Goal: Task Accomplishment & Management: Manage account settings

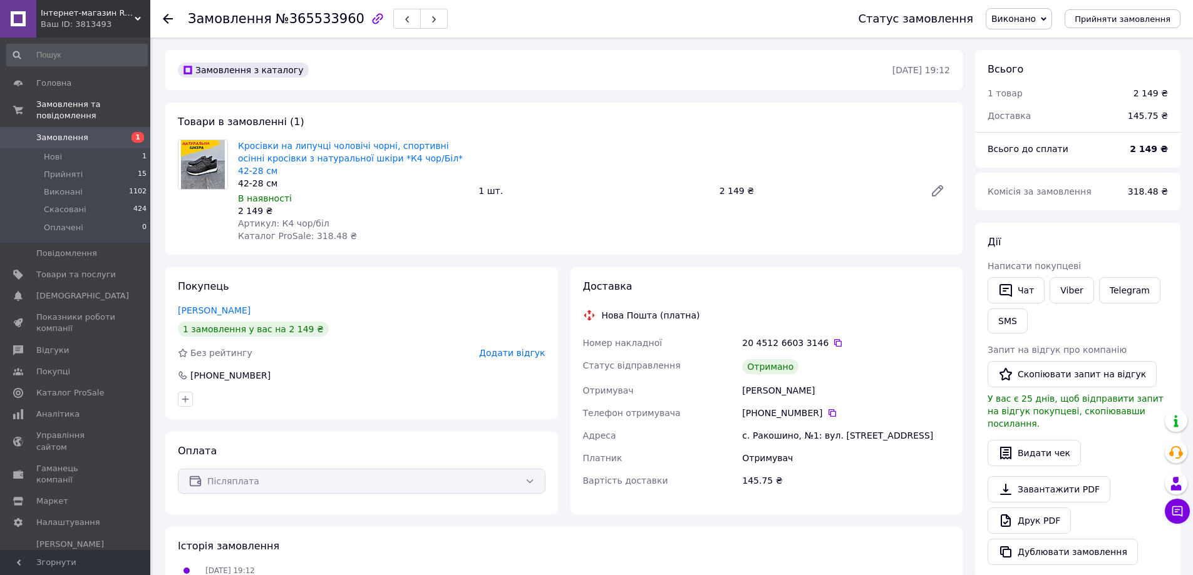
click at [518, 348] on span "Додати відгук" at bounding box center [512, 353] width 66 height 10
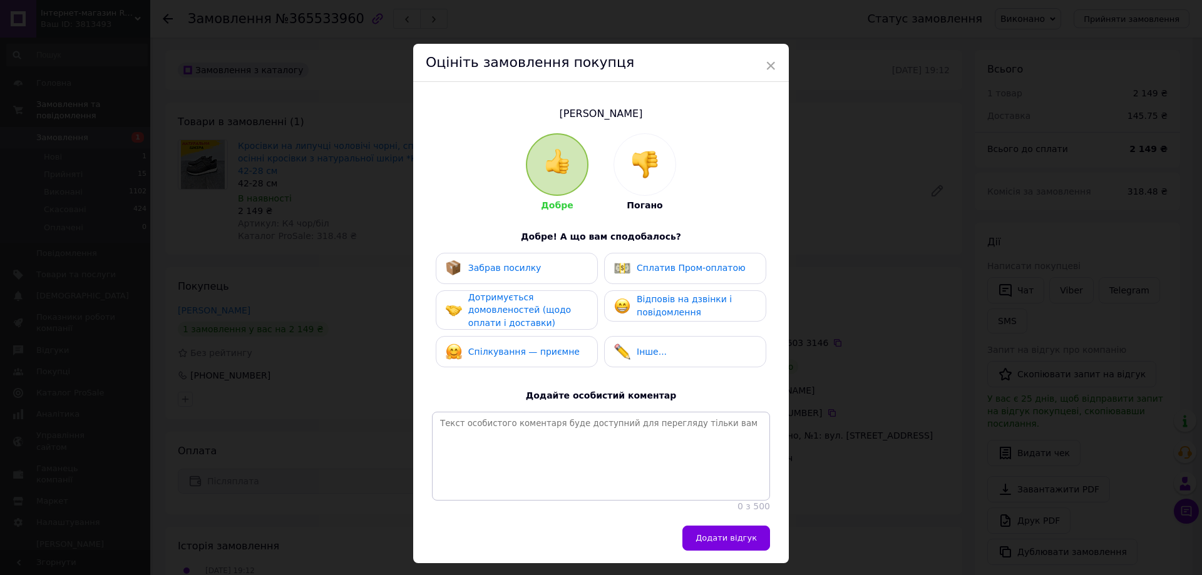
click at [483, 265] on span "Забрав посилку" at bounding box center [504, 268] width 73 height 10
click at [478, 312] on span "Дотримується домовленостей (щодо оплати і доставки)" at bounding box center [519, 310] width 103 height 36
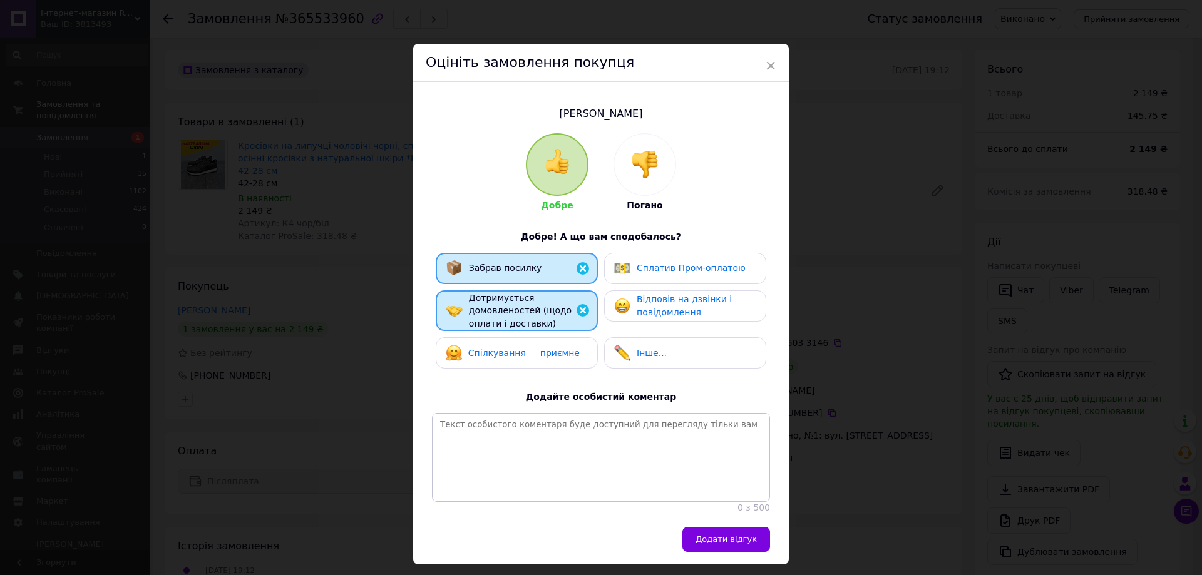
click at [482, 348] on span "Спілкування — приємне" at bounding box center [523, 353] width 111 height 10
click at [696, 303] on span "Відповів на дзвінки і повідомлення" at bounding box center [684, 305] width 95 height 23
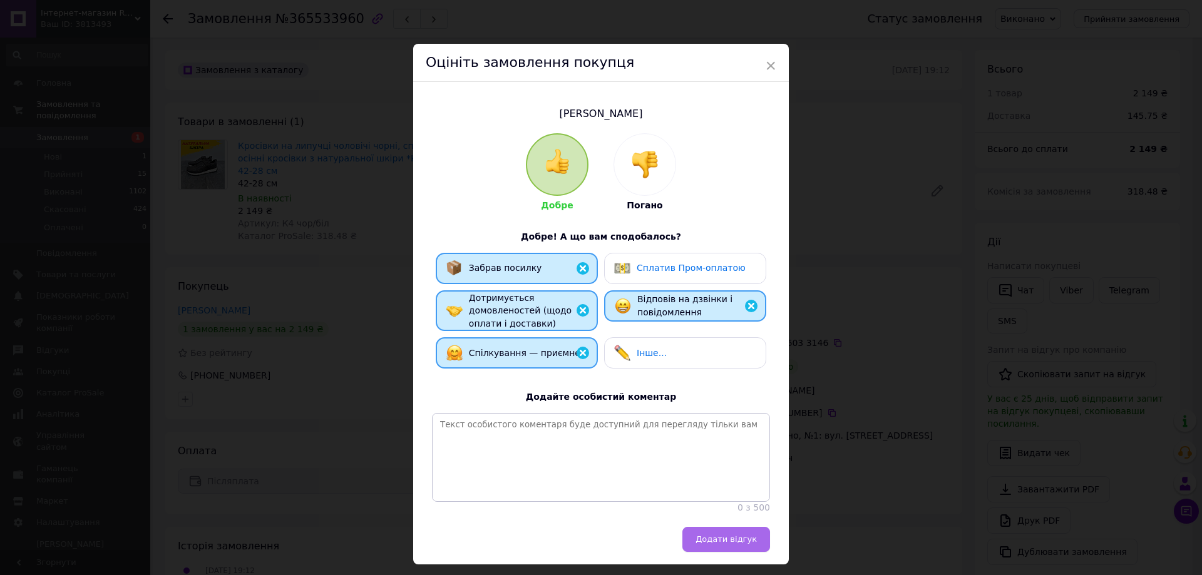
click at [724, 544] on span "Додати відгук" at bounding box center [726, 539] width 61 height 9
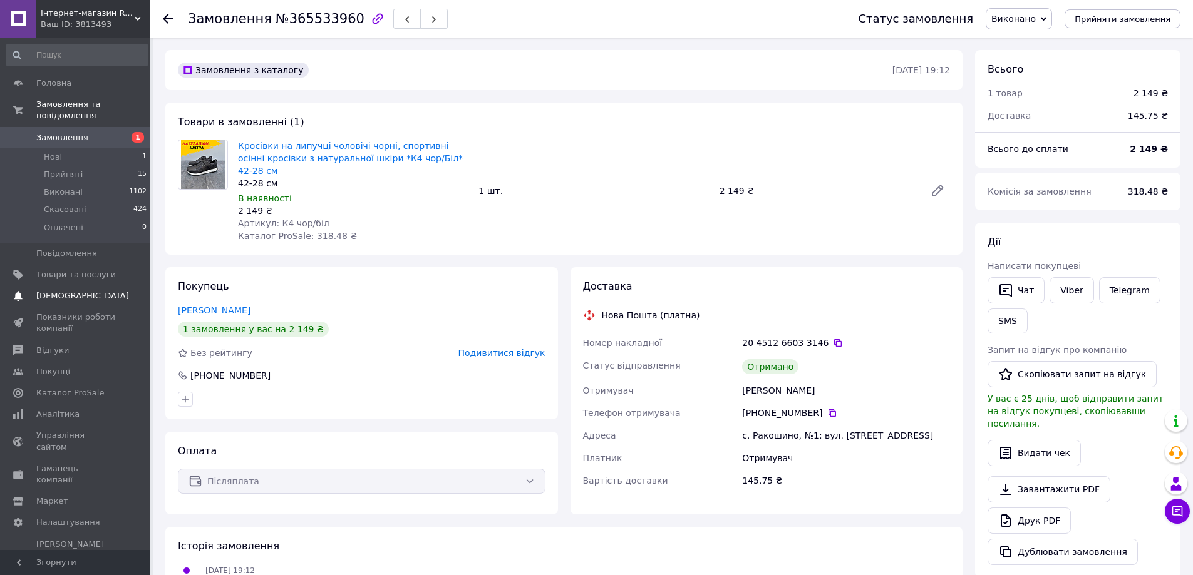
click at [75, 291] on span "[DEMOGRAPHIC_DATA]" at bounding box center [82, 296] width 93 height 11
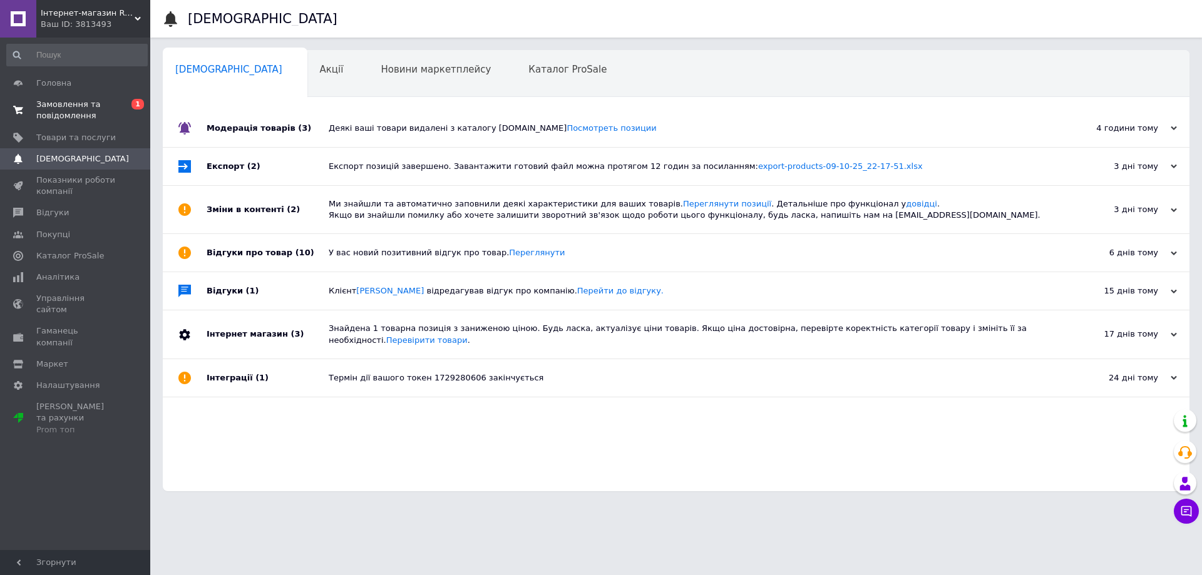
click at [91, 105] on span "Замовлення та повідомлення" at bounding box center [76, 110] width 80 height 23
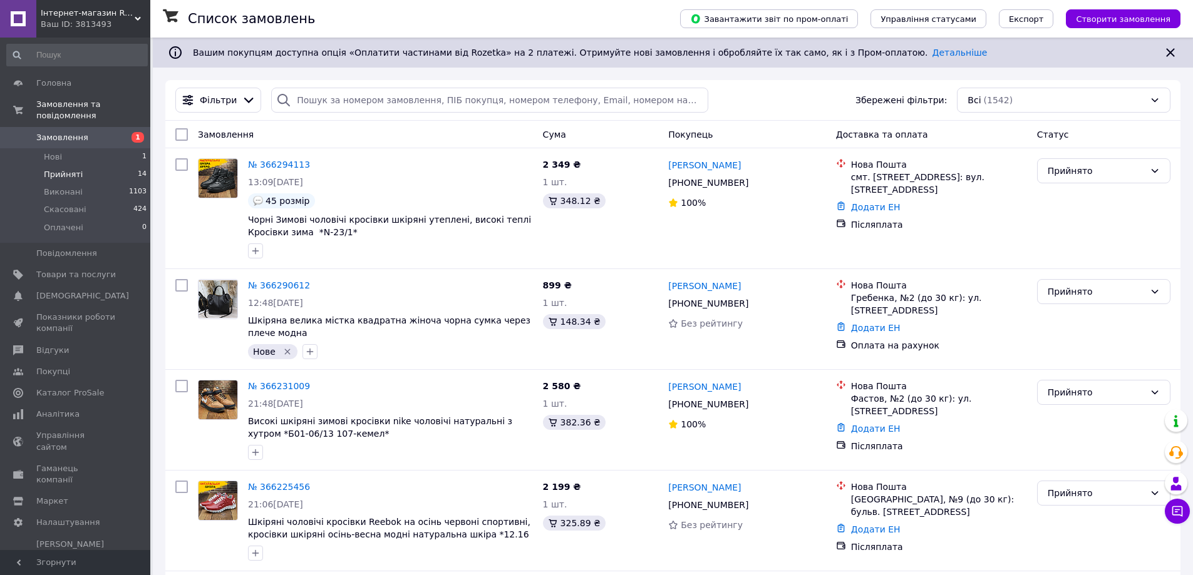
click at [70, 169] on span "Прийняті" at bounding box center [63, 174] width 39 height 11
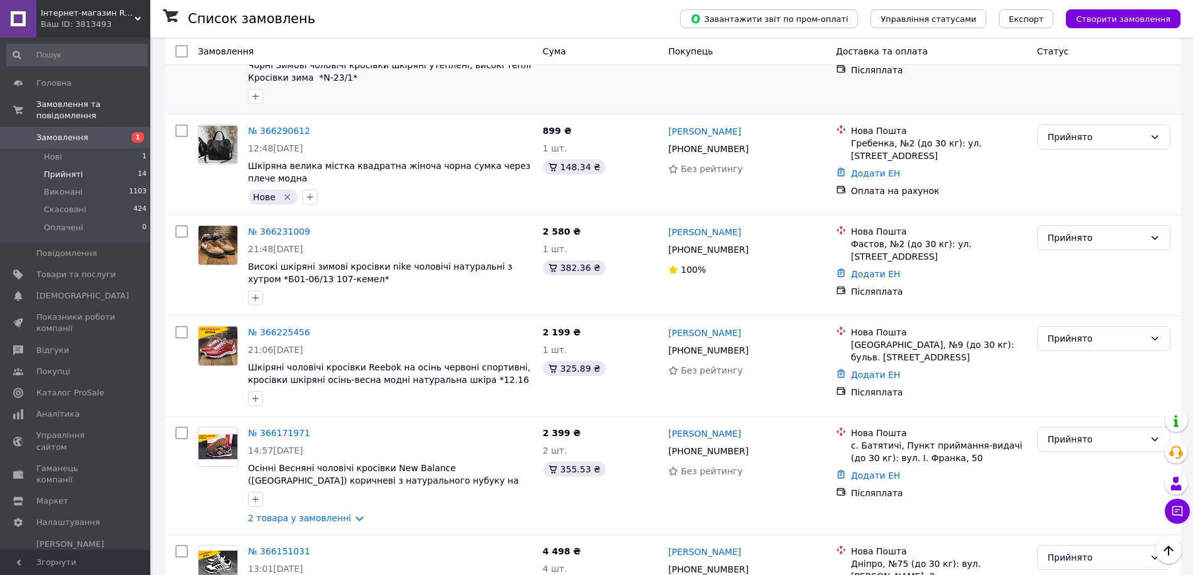
scroll to position [46, 0]
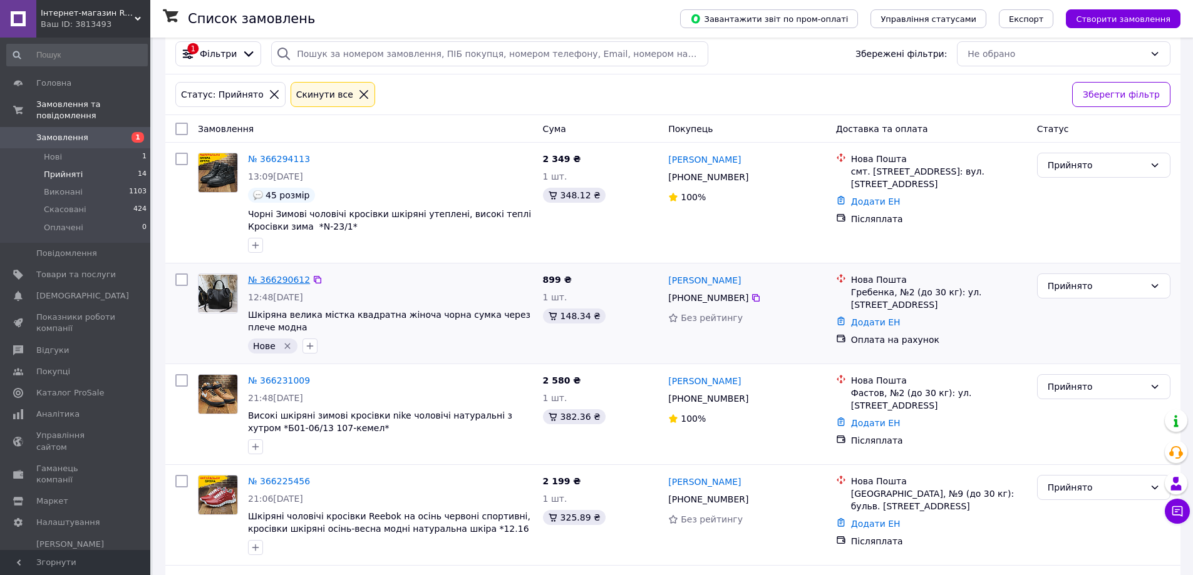
click at [268, 275] on link "№ 366290612" at bounding box center [279, 280] width 62 height 10
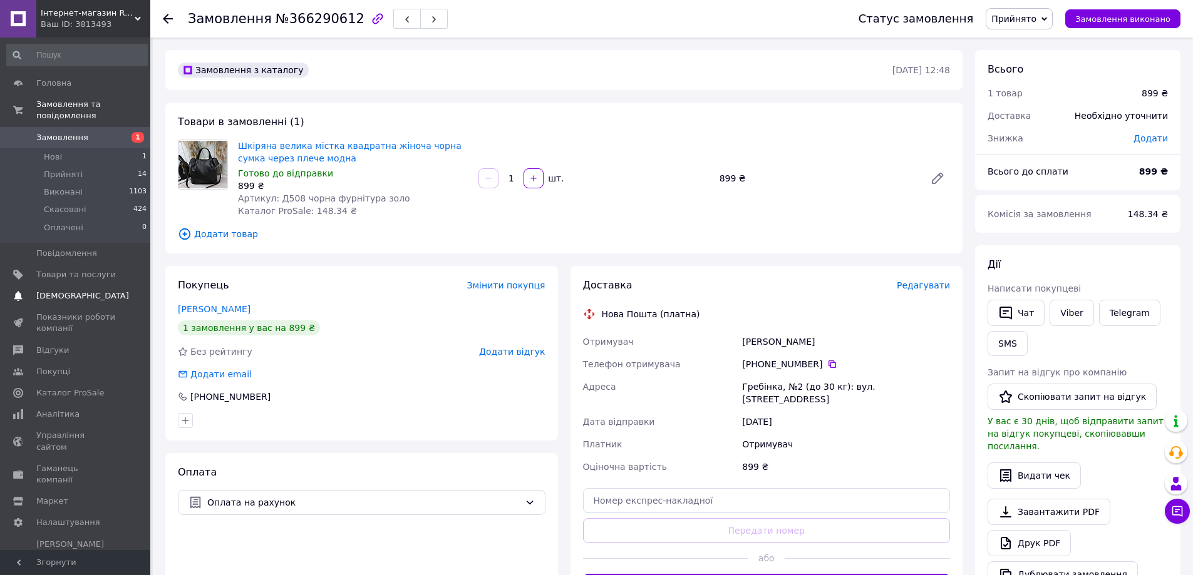
click at [71, 291] on span "[DEMOGRAPHIC_DATA]" at bounding box center [82, 296] width 93 height 11
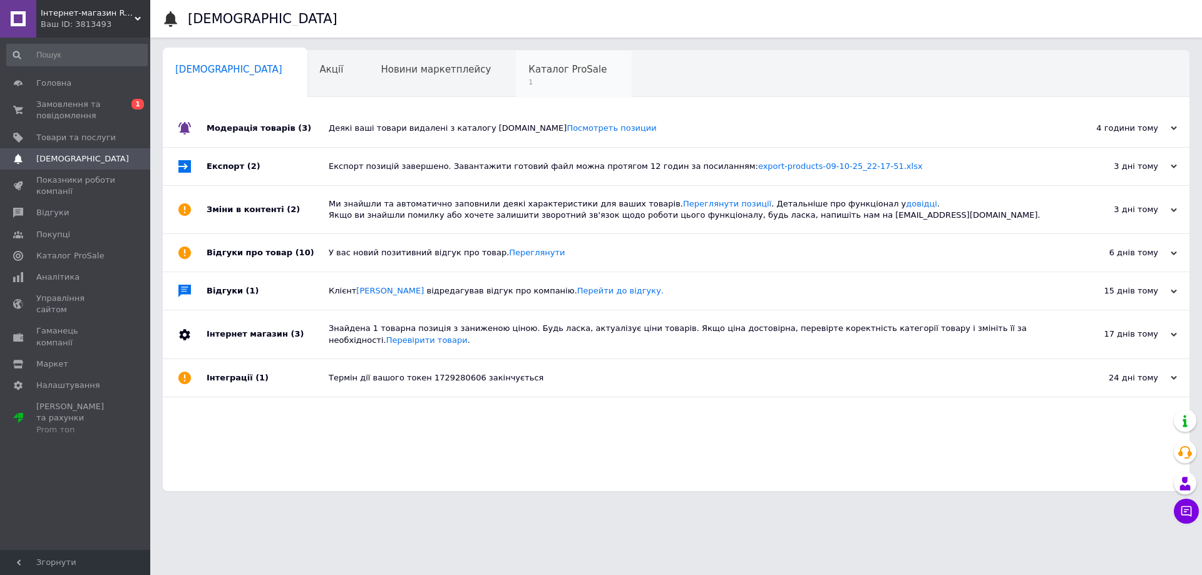
click at [528, 78] on span "1" at bounding box center [567, 82] width 78 height 9
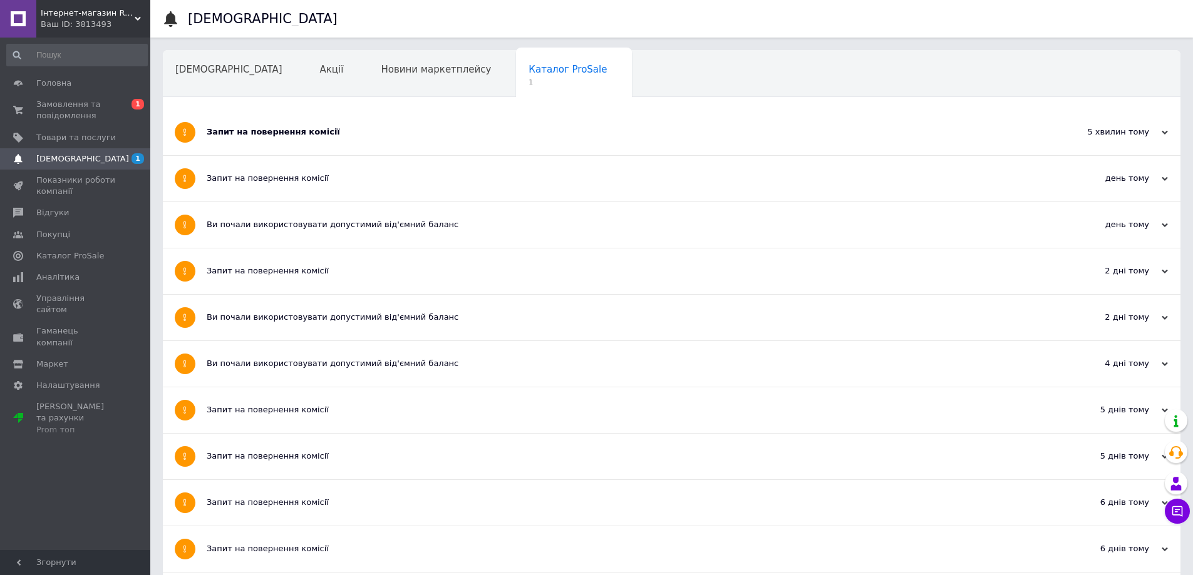
click at [318, 131] on div "Запит на повернення комісії" at bounding box center [625, 131] width 836 height 11
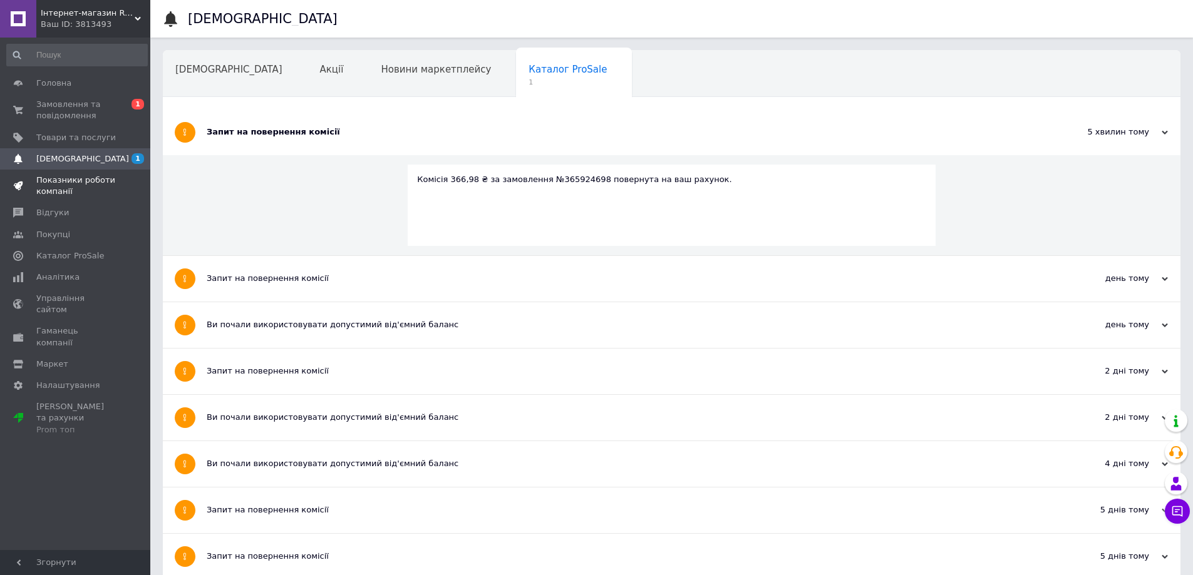
click at [67, 182] on span "Показники роботи компанії" at bounding box center [76, 186] width 80 height 23
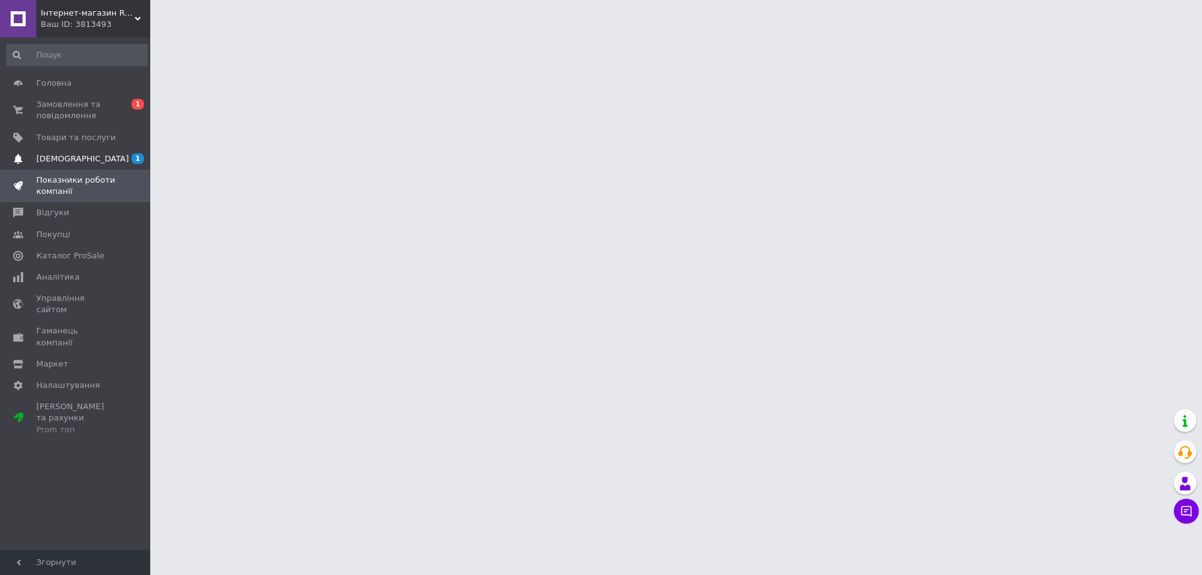
click at [66, 163] on span "[DEMOGRAPHIC_DATA]" at bounding box center [82, 158] width 93 height 11
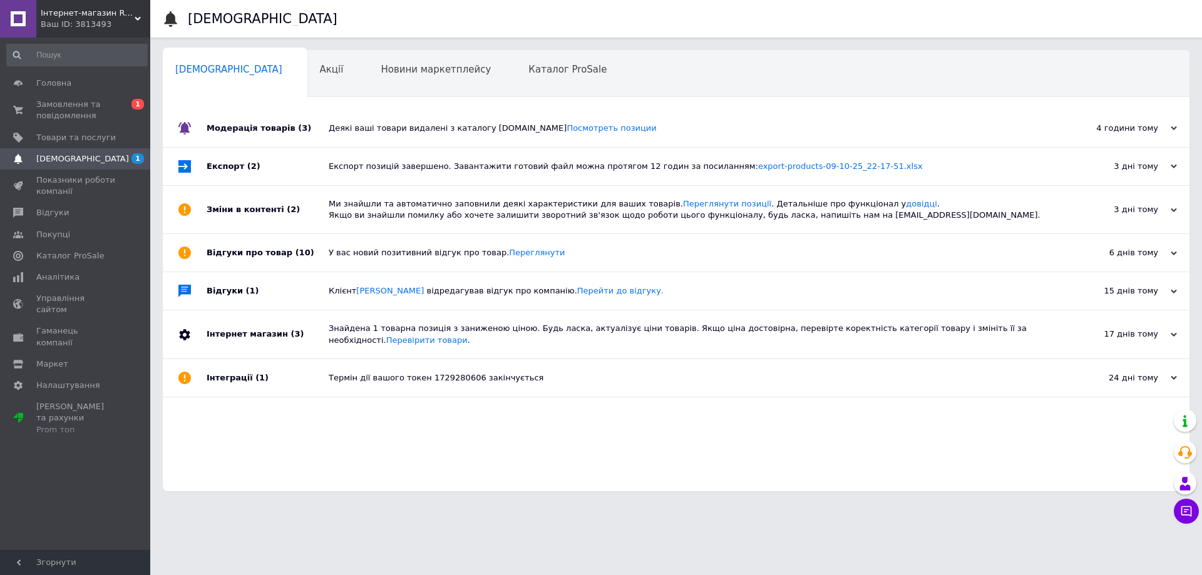
click at [356, 134] on div "Деякі ваші товари видалені з каталогу [DOMAIN_NAME] Посмотреть позиции" at bounding box center [690, 128] width 723 height 11
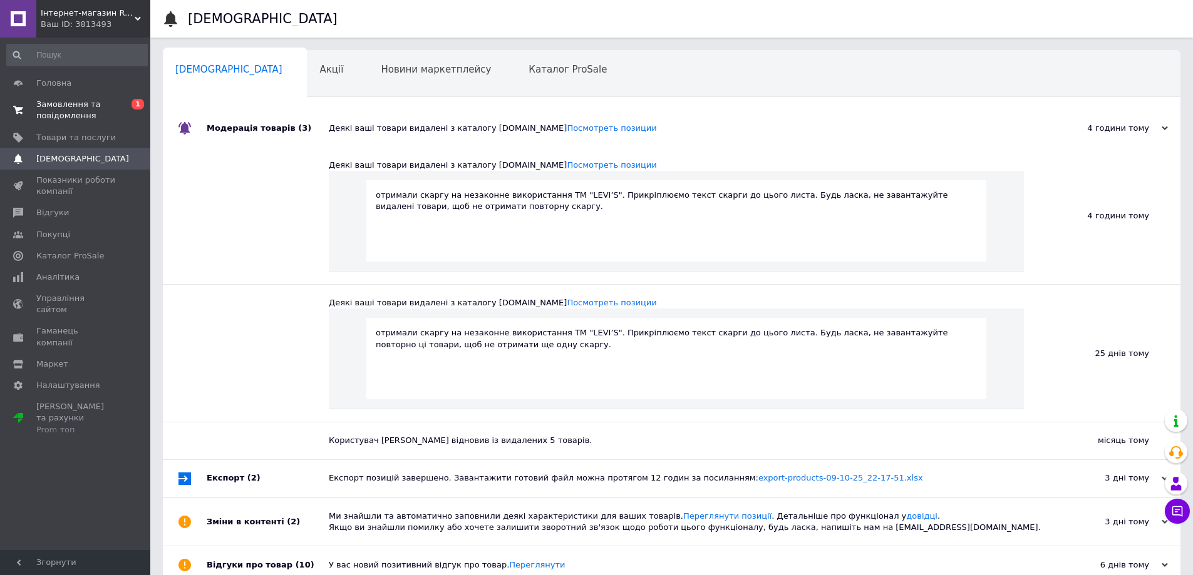
click at [87, 115] on span "Замовлення та повідомлення" at bounding box center [76, 110] width 80 height 23
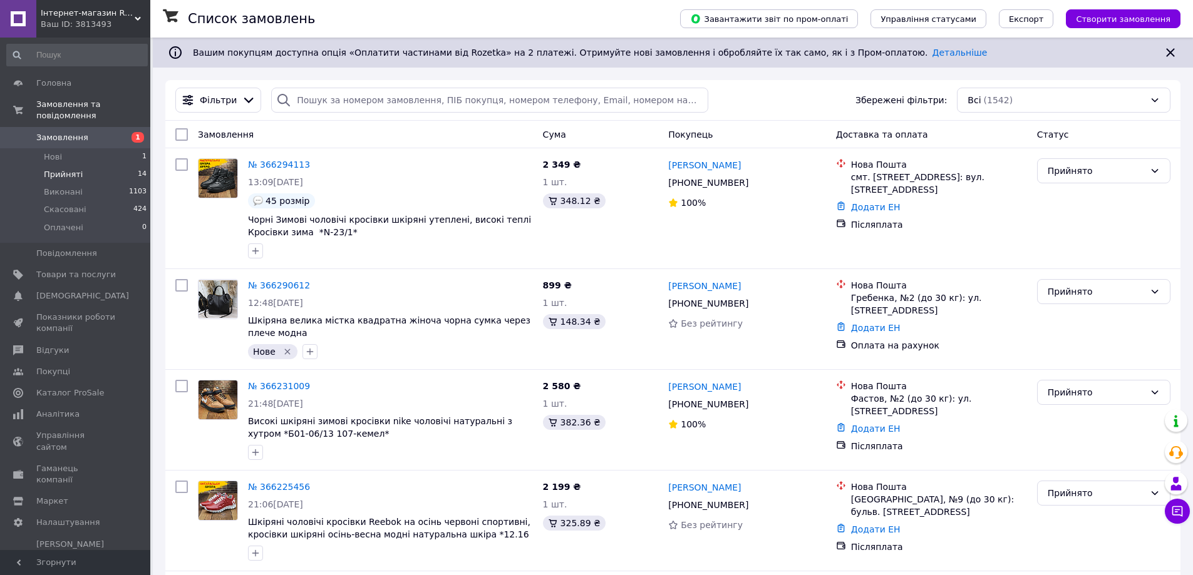
click at [80, 166] on li "Прийняті 14" at bounding box center [77, 175] width 154 height 18
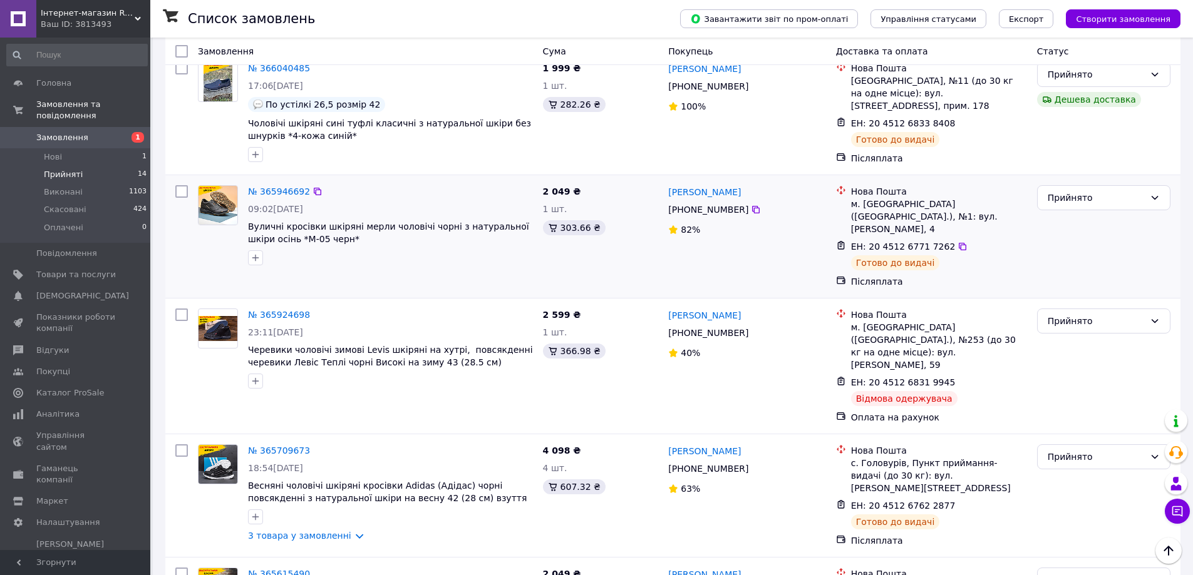
scroll to position [1236, 0]
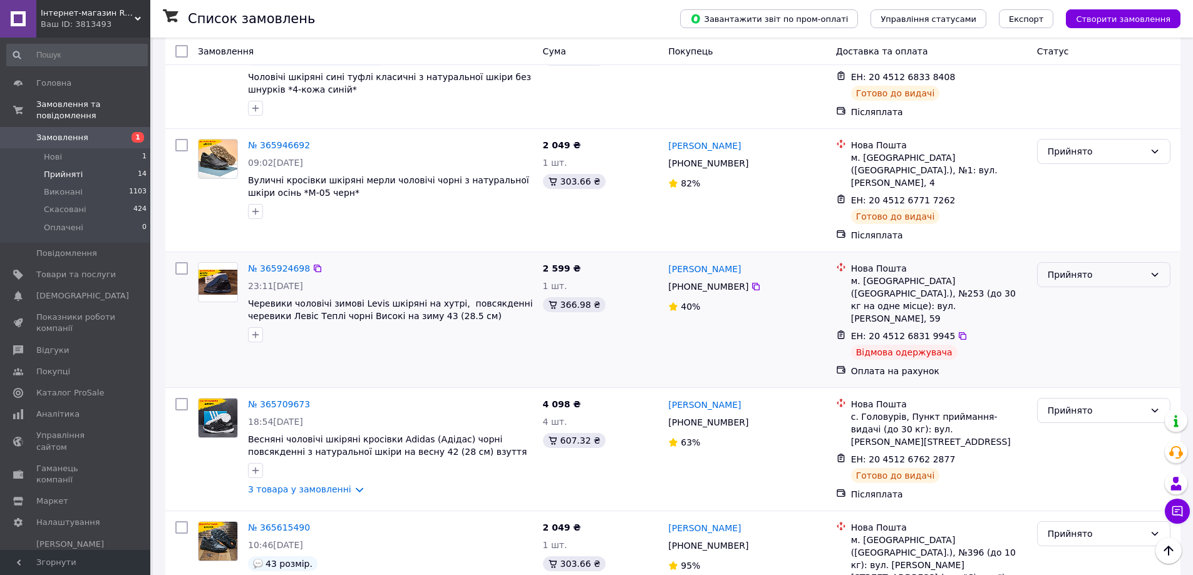
click at [1073, 268] on div "Прийнято" at bounding box center [1096, 275] width 97 height 14
click at [1053, 273] on li "Скасовано" at bounding box center [1104, 273] width 132 height 23
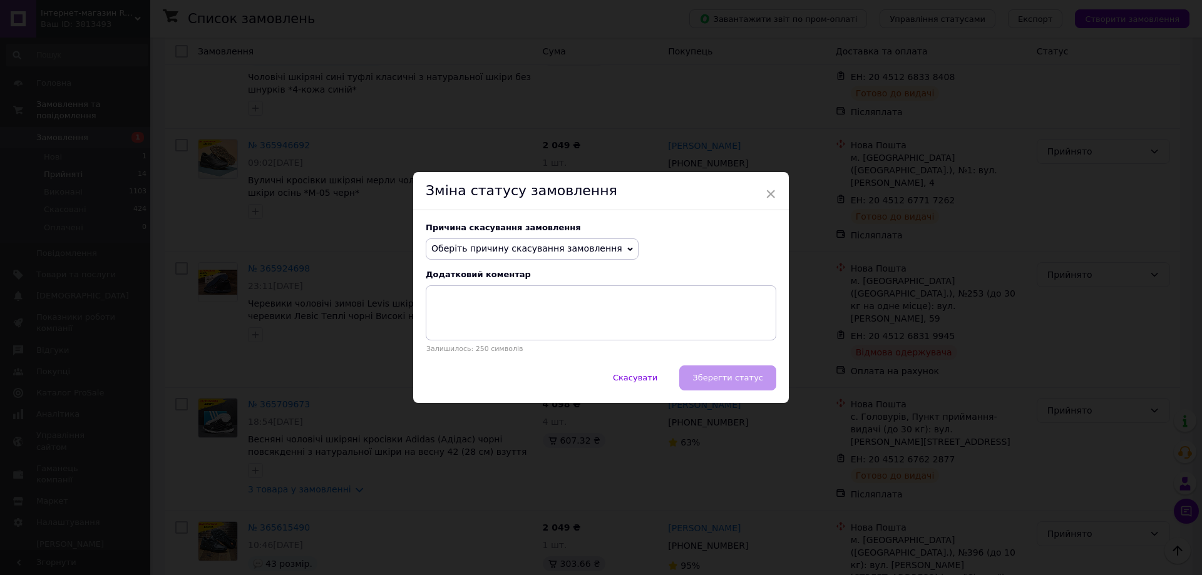
click at [554, 248] on span "Оберіть причину скасування замовлення" at bounding box center [526, 249] width 191 height 10
click at [475, 307] on li "Оплата не надійшла" at bounding box center [532, 309] width 212 height 18
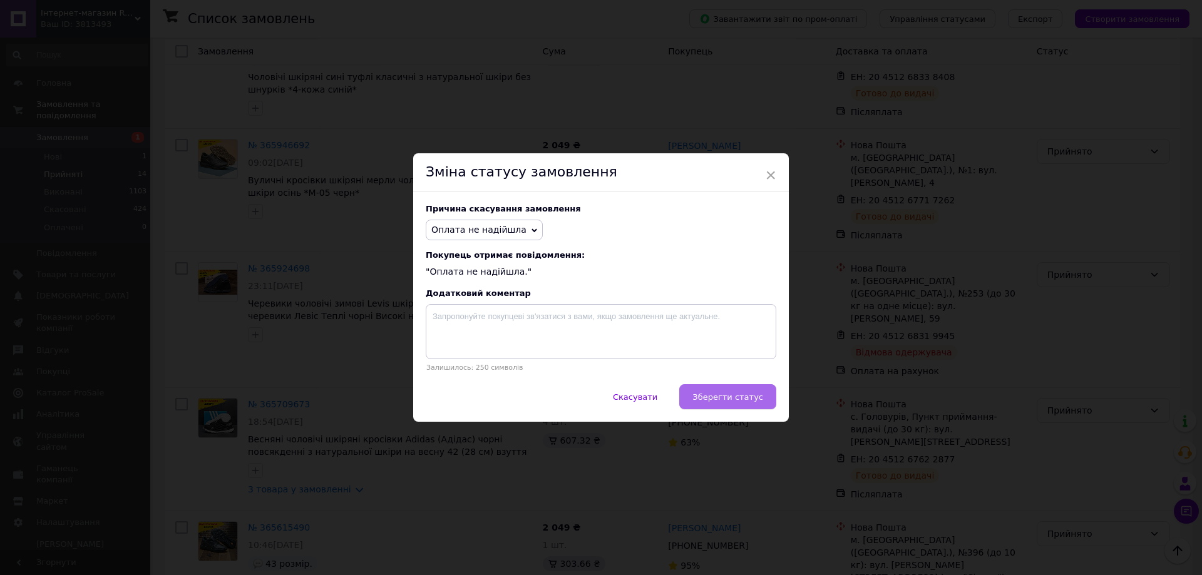
click at [716, 394] on span "Зберегти статус" at bounding box center [728, 397] width 71 height 9
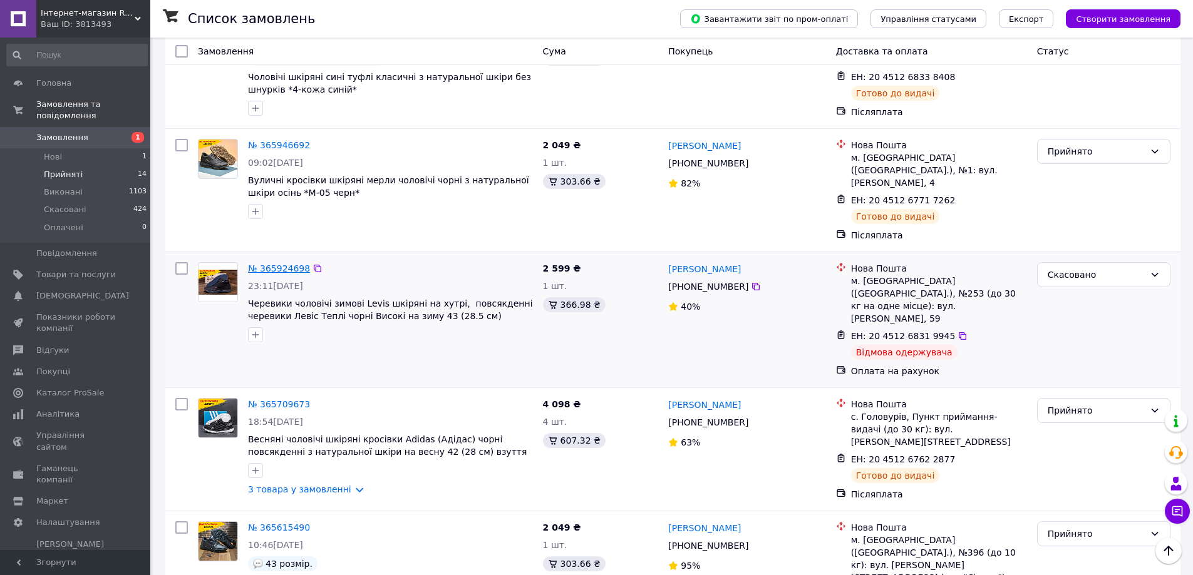
click at [286, 264] on link "№ 365924698" at bounding box center [279, 269] width 62 height 10
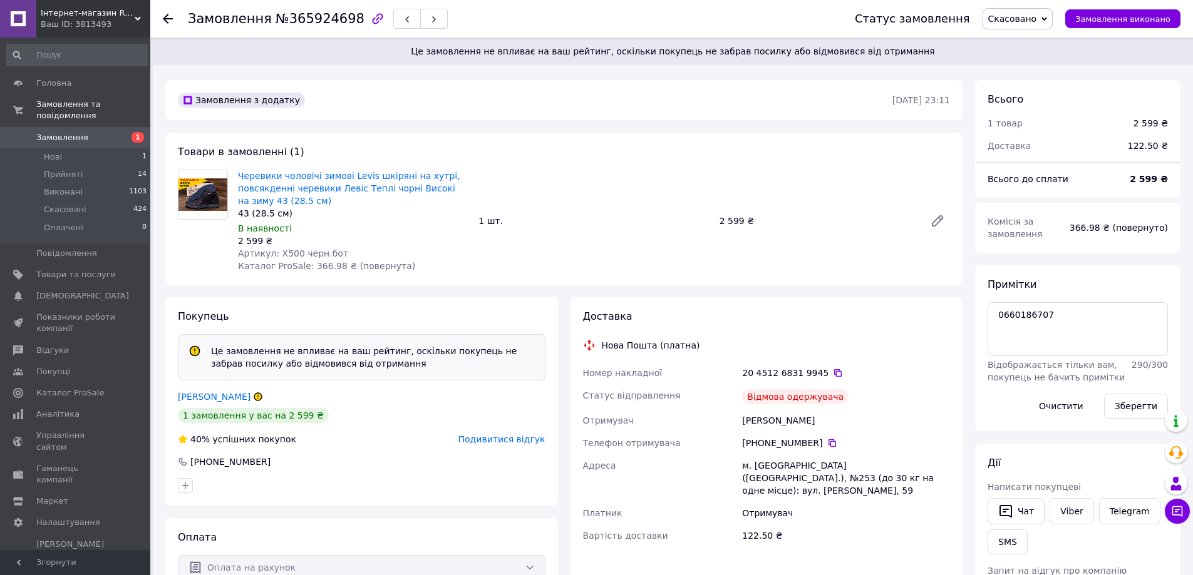
click at [505, 435] on span "Подивитися відгук" at bounding box center [501, 440] width 87 height 10
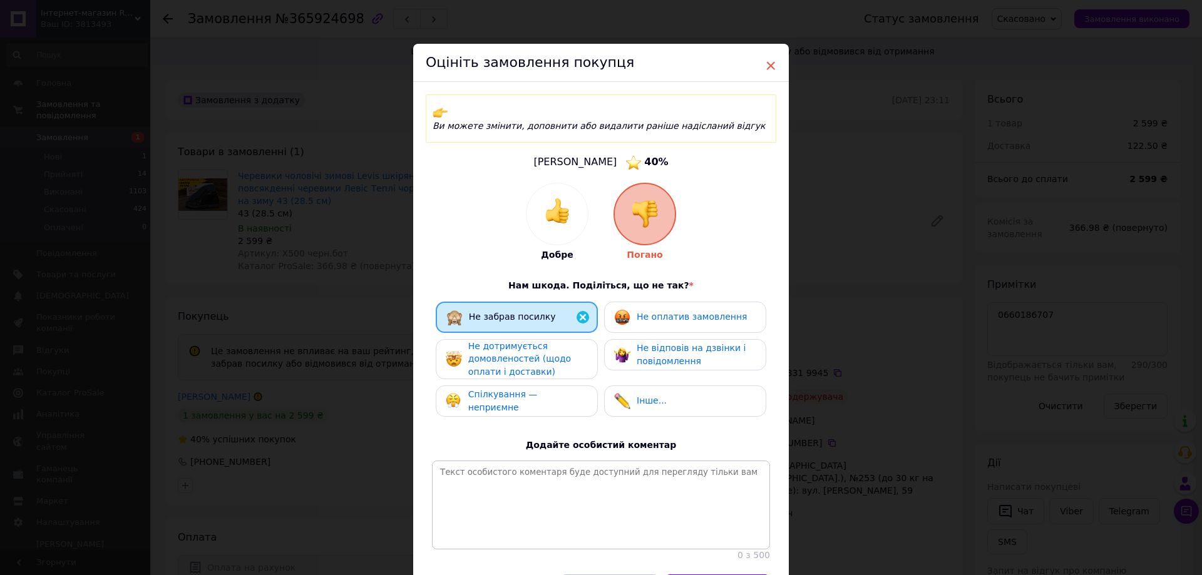
click at [773, 65] on span "×" at bounding box center [770, 65] width 11 height 21
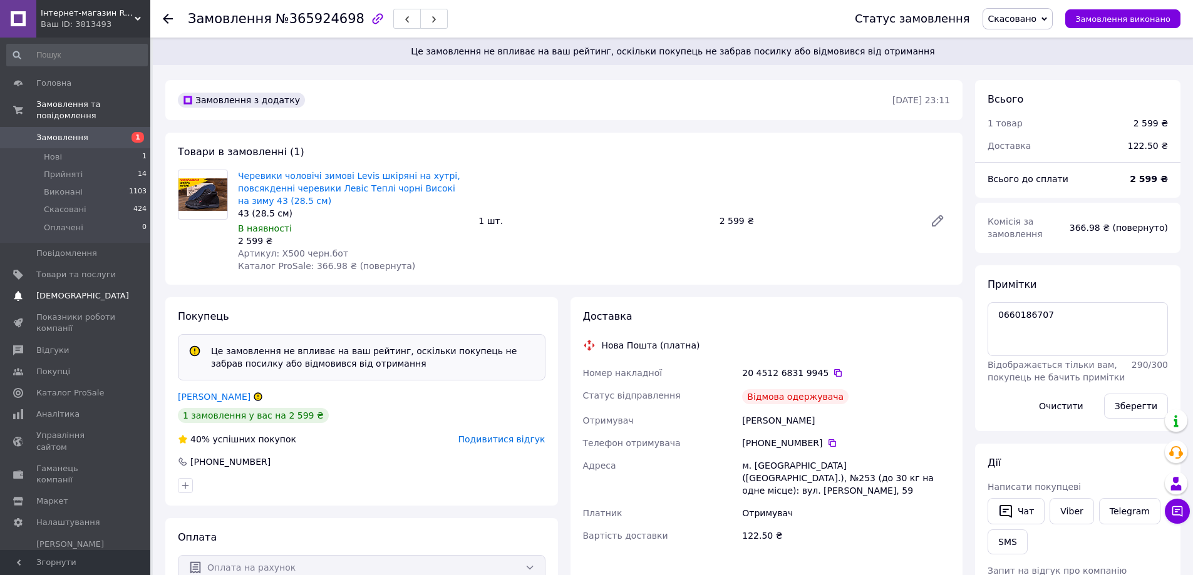
click at [77, 291] on span "[DEMOGRAPHIC_DATA]" at bounding box center [82, 296] width 93 height 11
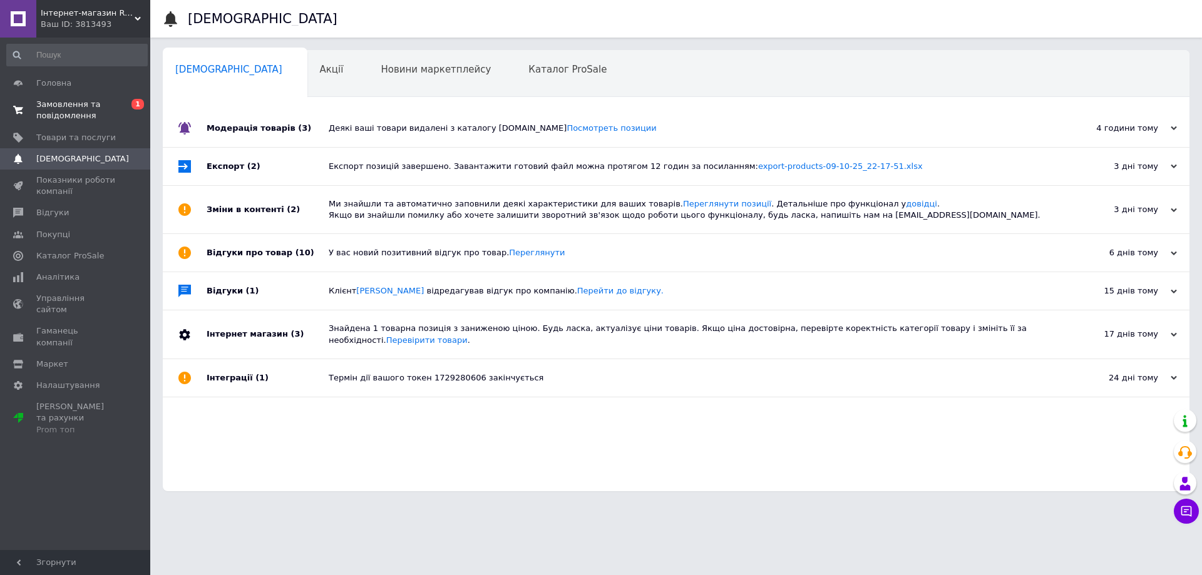
click at [84, 112] on span "Замовлення та повідомлення" at bounding box center [76, 110] width 80 height 23
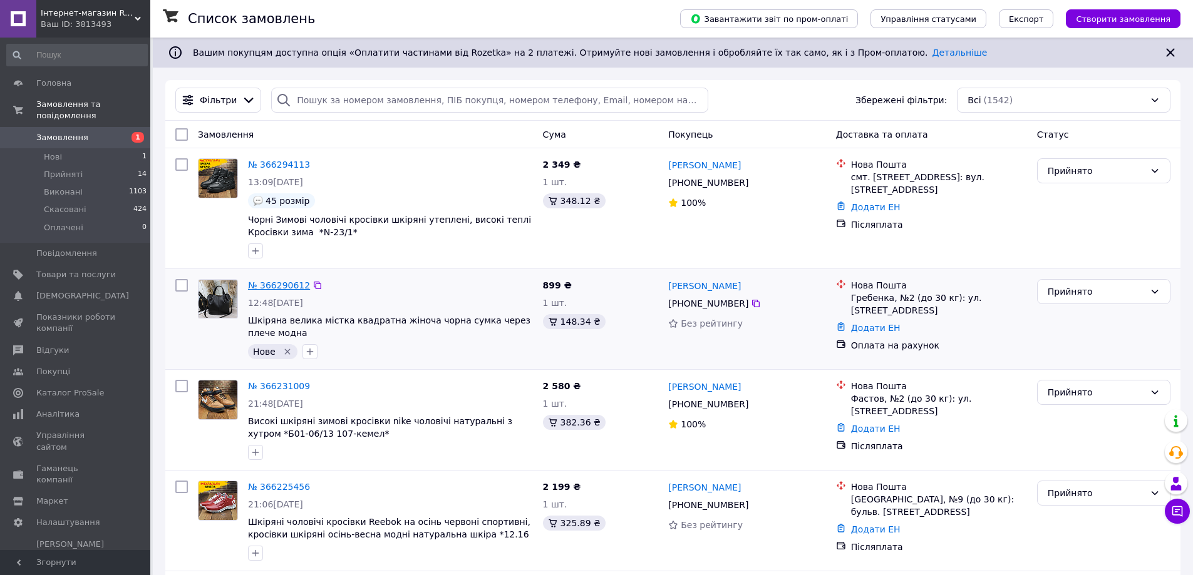
click at [277, 286] on link "№ 366290612" at bounding box center [279, 286] width 62 height 10
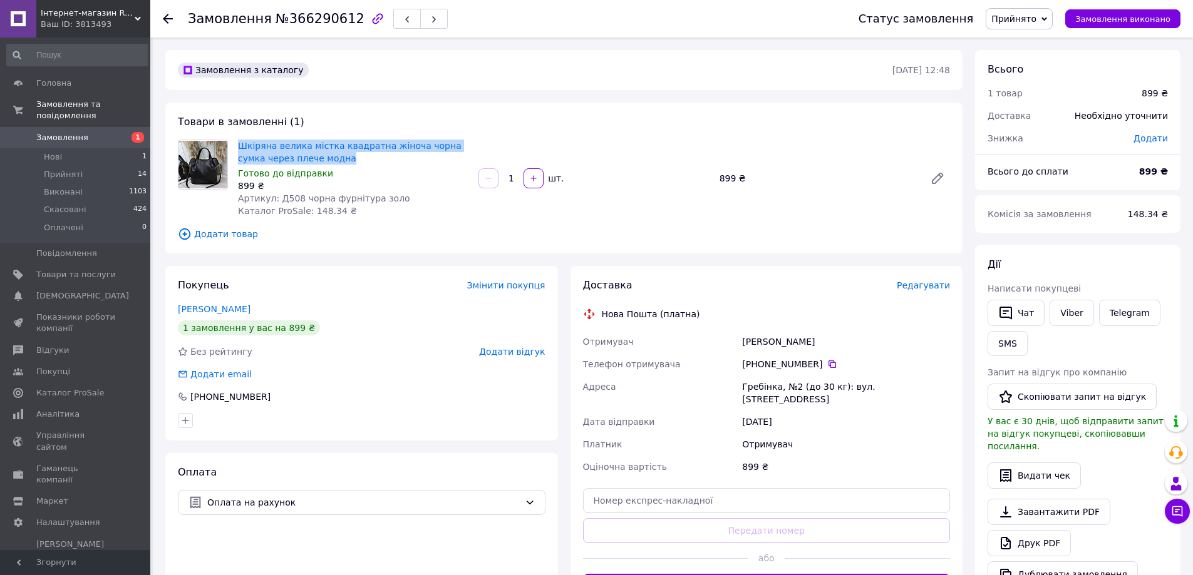
drag, startPoint x: 236, startPoint y: 141, endPoint x: 324, endPoint y: 157, distance: 89.2
click at [324, 157] on div "Шкіряна велика містка квадратна жіноча чорна сумка через плече модна Готово до …" at bounding box center [353, 178] width 240 height 83
copy link "Шкіряна велика містка квадратна жіноча чорна сумка через плече модна"
drag, startPoint x: 955, startPoint y: 73, endPoint x: 929, endPoint y: 77, distance: 25.9
click at [929, 77] on div "Замовлення з каталогу [DATE] 12:48" at bounding box center [563, 70] width 797 height 40
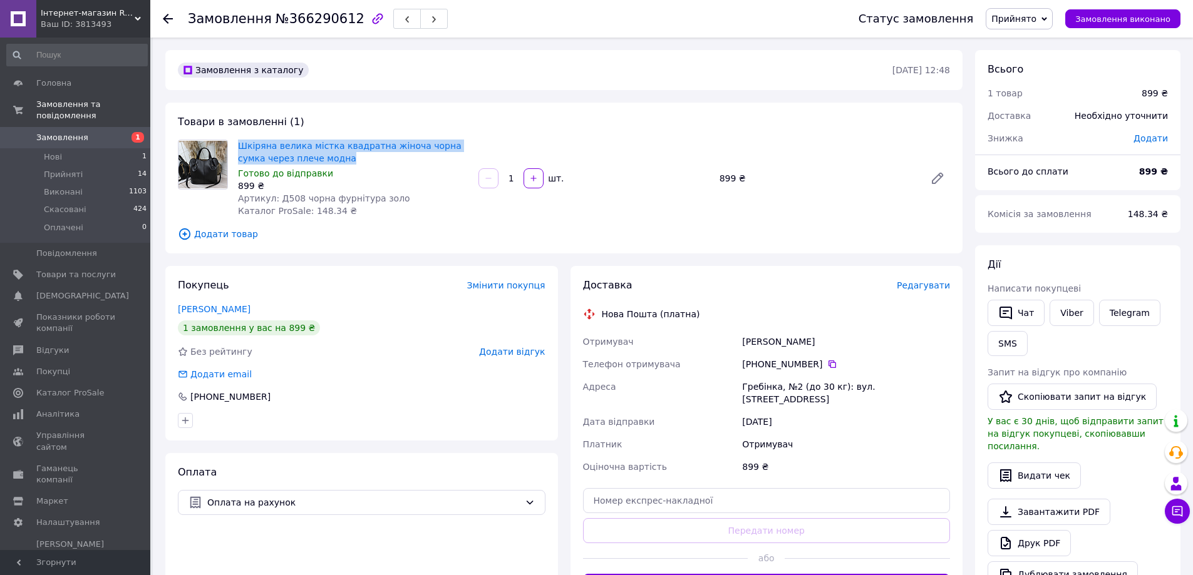
copy time "12:48"
drag, startPoint x: 738, startPoint y: 344, endPoint x: 804, endPoint y: 344, distance: 65.7
click at [804, 344] on div "Отримувач [PERSON_NAME] отримувача [PHONE_NUMBER]   Адреса [STREET_ADDRESS] (до…" at bounding box center [766, 405] width 373 height 148
copy div "Отримувач [PERSON_NAME]"
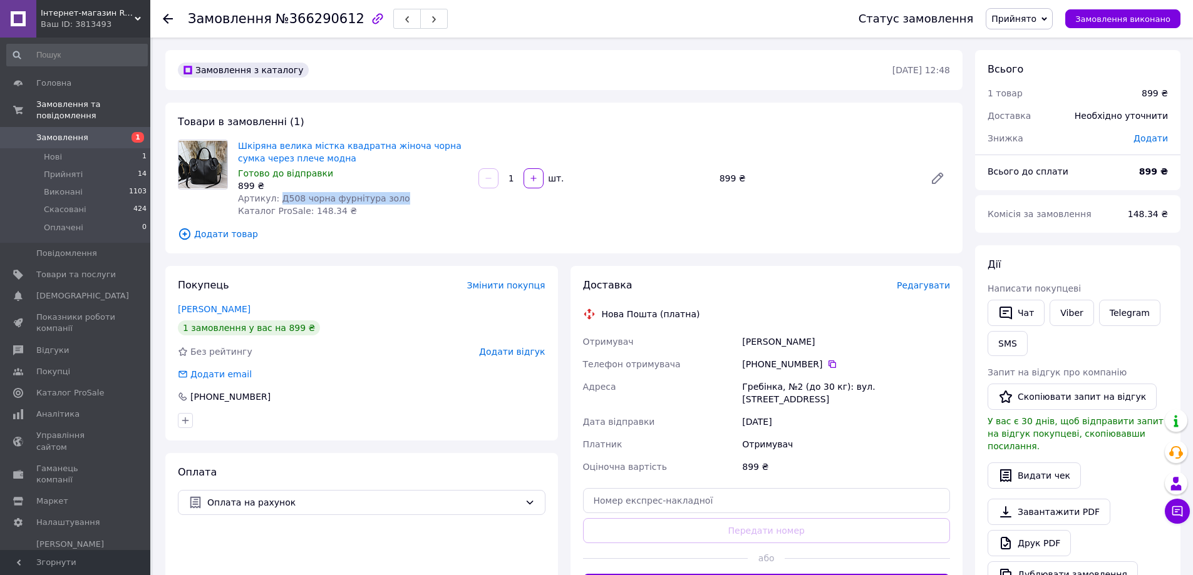
drag, startPoint x: 277, startPoint y: 198, endPoint x: 389, endPoint y: 200, distance: 111.5
click at [389, 200] on div "Артикул: Д508 чорна фурнітура золо" at bounding box center [353, 198] width 230 height 13
copy span "Д508 чорна фурнітура золо"
drag, startPoint x: 740, startPoint y: 345, endPoint x: 808, endPoint y: 345, distance: 68.3
click at [808, 345] on div "[PERSON_NAME]" at bounding box center [845, 342] width 213 height 23
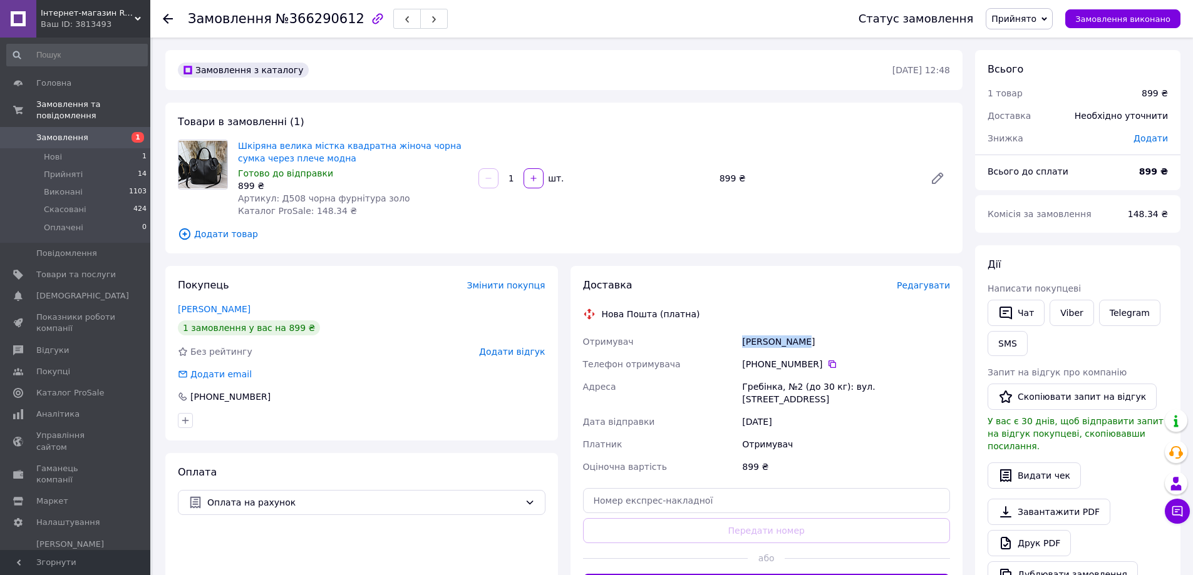
copy div "[PERSON_NAME]"
click at [827, 364] on icon at bounding box center [832, 364] width 10 height 10
drag, startPoint x: 743, startPoint y: 383, endPoint x: 929, endPoint y: 376, distance: 185.5
click at [929, 376] on div "Гребінка, №2 (до 30 кг): вул. [STREET_ADDRESS]" at bounding box center [845, 393] width 213 height 35
copy div "Гребінка, №2 (до 30 кг): вул. [STREET_ADDRESS]"
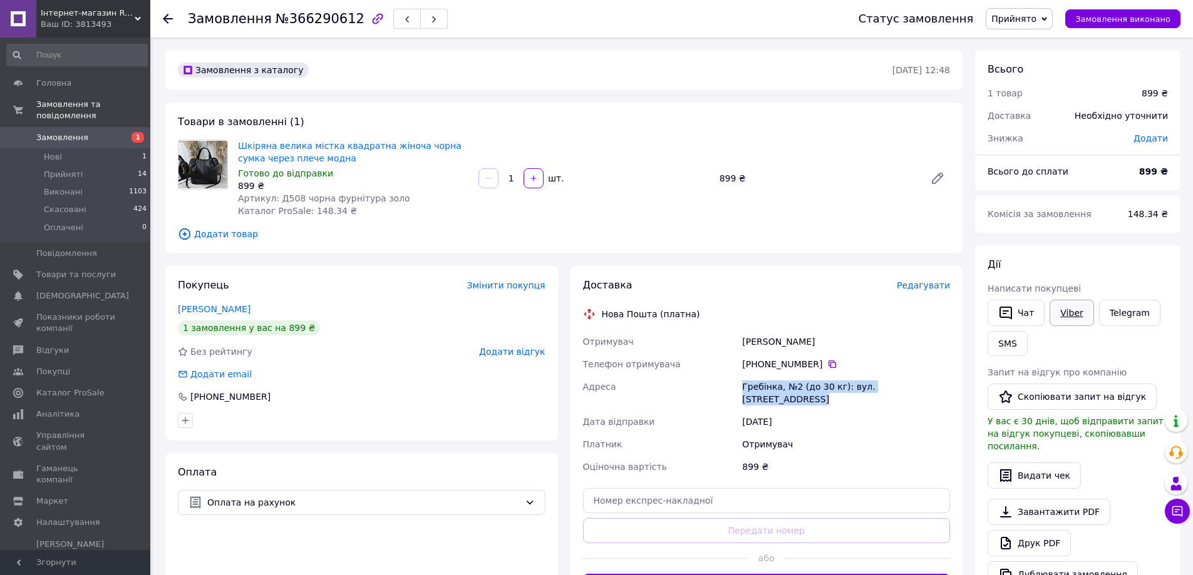
click at [1069, 316] on link "Viber" at bounding box center [1071, 313] width 44 height 26
click at [77, 291] on span "[DEMOGRAPHIC_DATA]" at bounding box center [82, 296] width 93 height 11
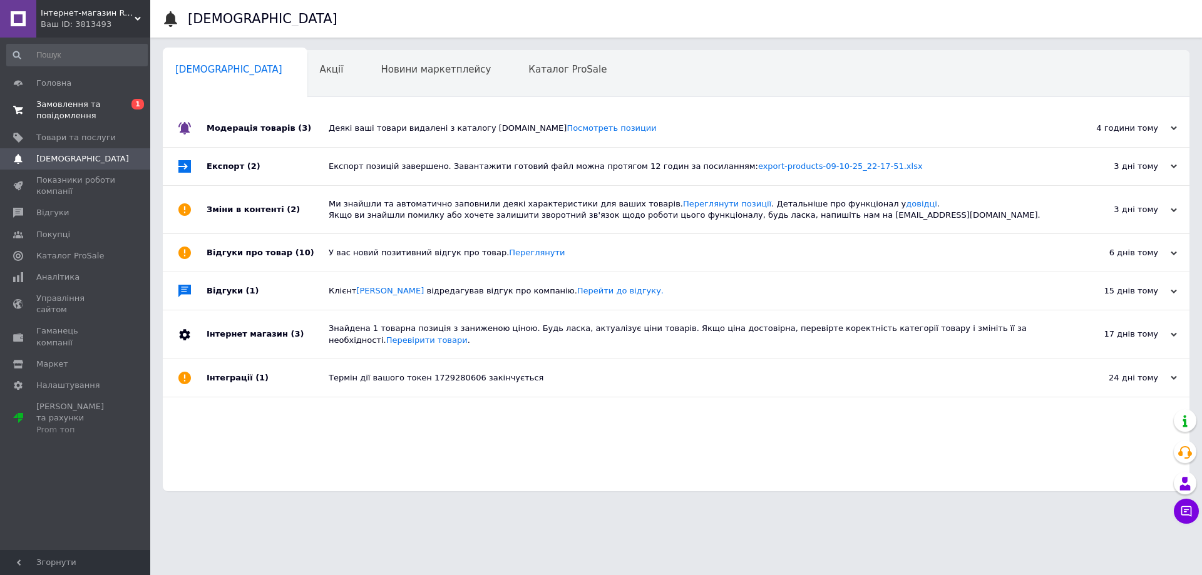
click at [83, 108] on span "Замовлення та повідомлення" at bounding box center [76, 110] width 80 height 23
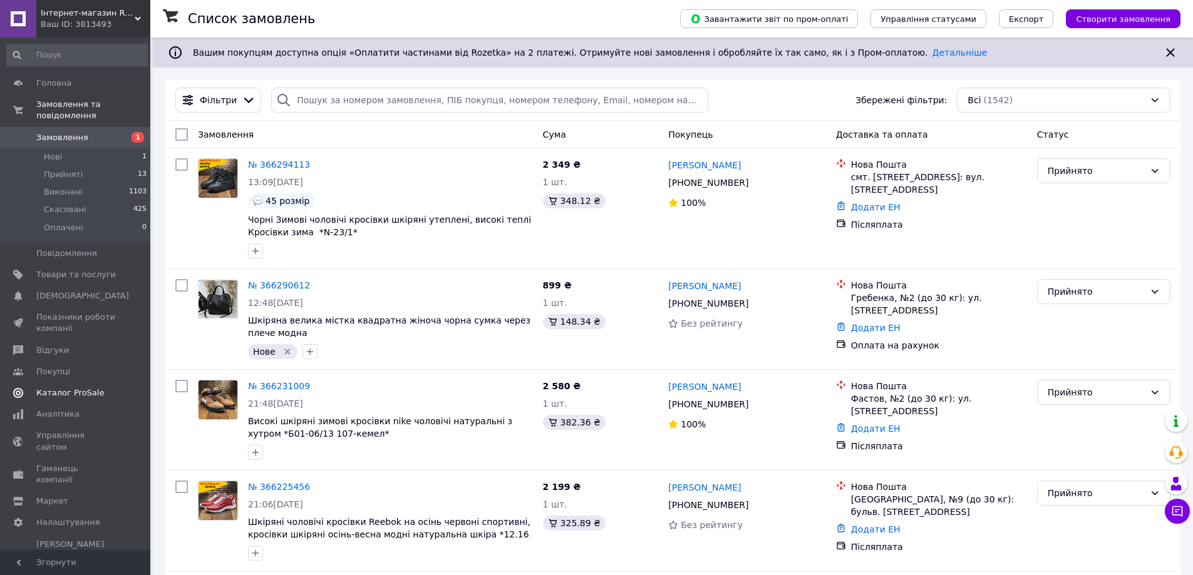
click at [69, 388] on span "Каталог ProSale" at bounding box center [70, 393] width 68 height 11
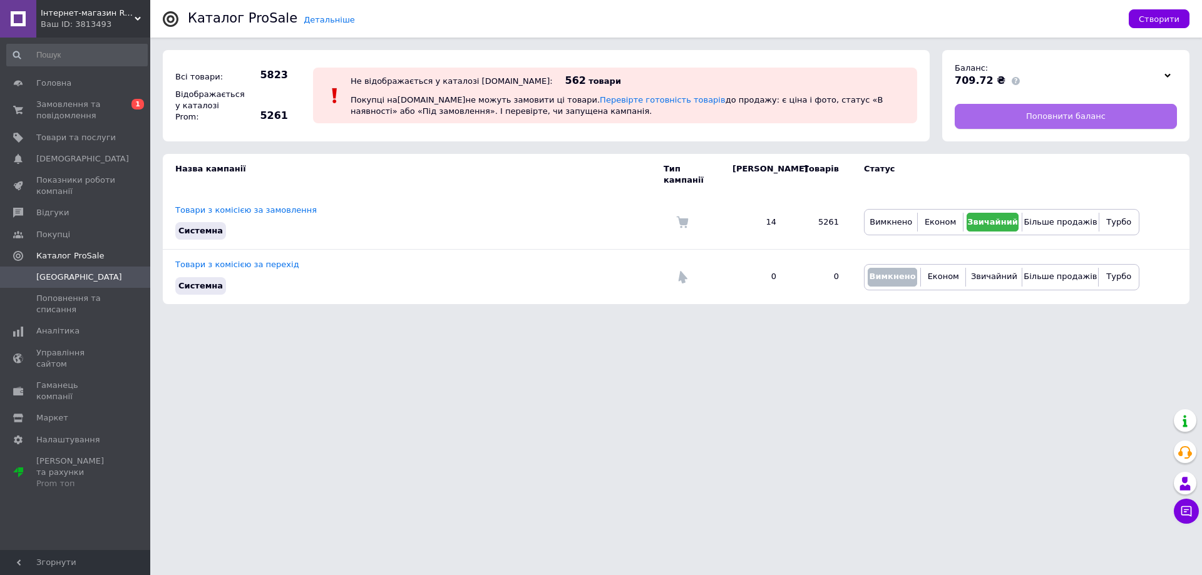
click at [1049, 116] on span "Поповнити баланс" at bounding box center [1066, 116] width 80 height 11
